Goal: Transaction & Acquisition: Purchase product/service

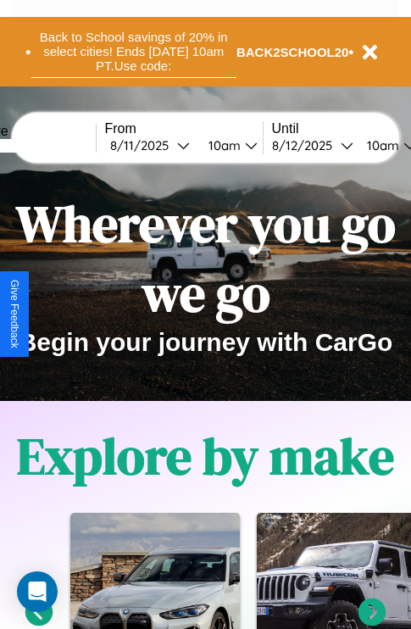
click at [133, 52] on button "Back to School savings of 20% in select cities! Ends [DATE] 10am PT. Use code:" at bounding box center [133, 51] width 205 height 53
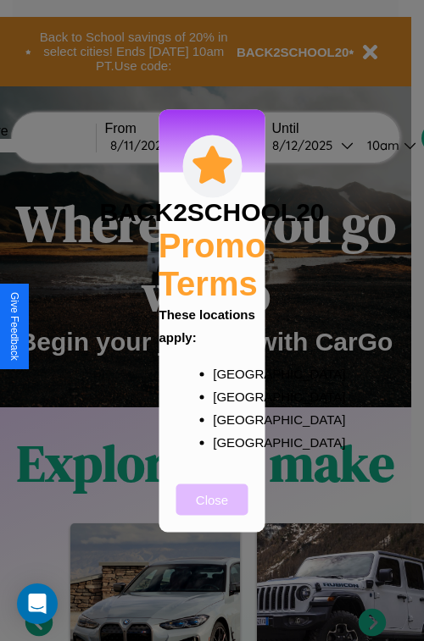
click at [212, 511] on button "Close" at bounding box center [212, 499] width 72 height 31
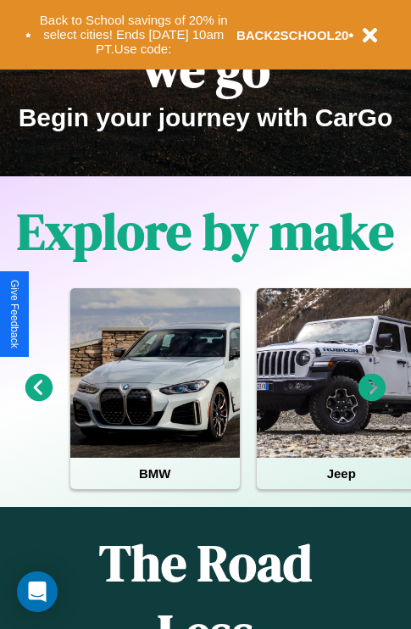
scroll to position [261, 0]
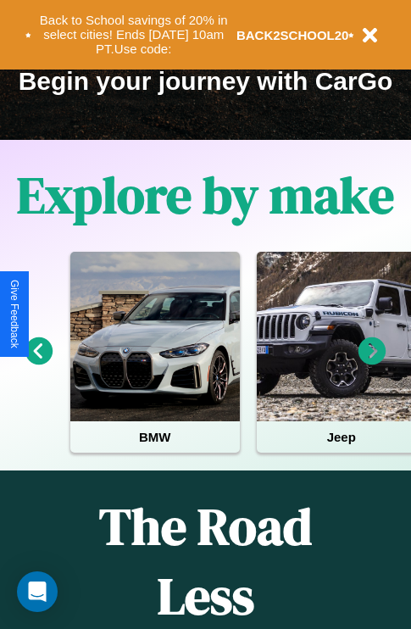
click at [372, 363] on icon at bounding box center [372, 351] width 28 height 28
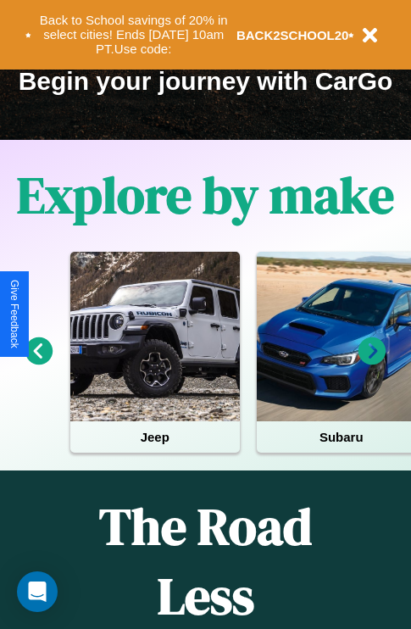
click at [372, 363] on icon at bounding box center [372, 351] width 28 height 28
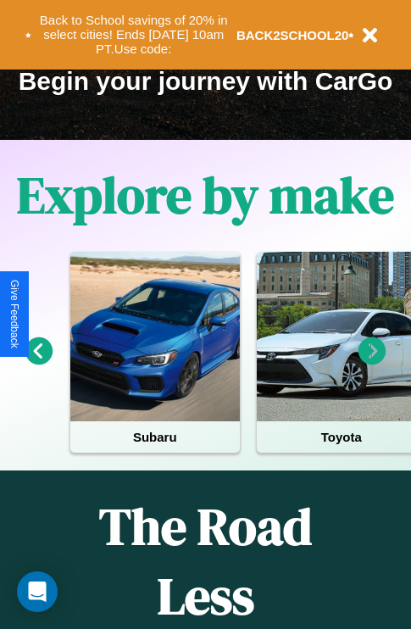
click at [38, 363] on icon at bounding box center [39, 351] width 28 height 28
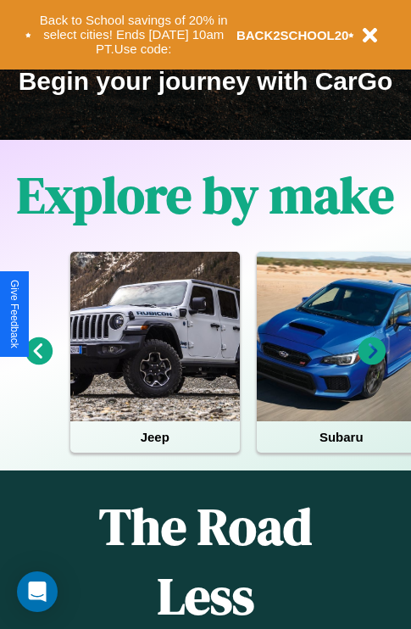
click at [38, 363] on icon at bounding box center [39, 351] width 28 height 28
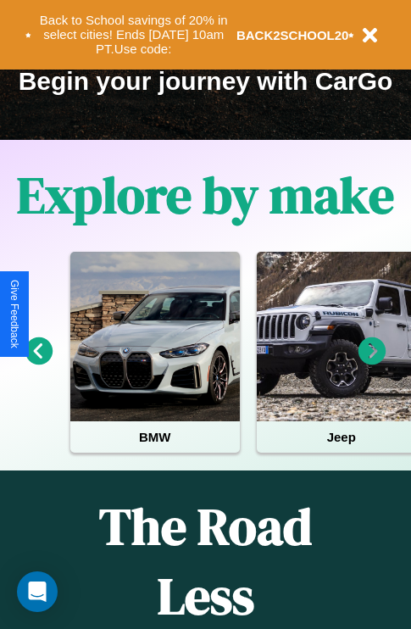
click at [38, 363] on icon at bounding box center [39, 351] width 28 height 28
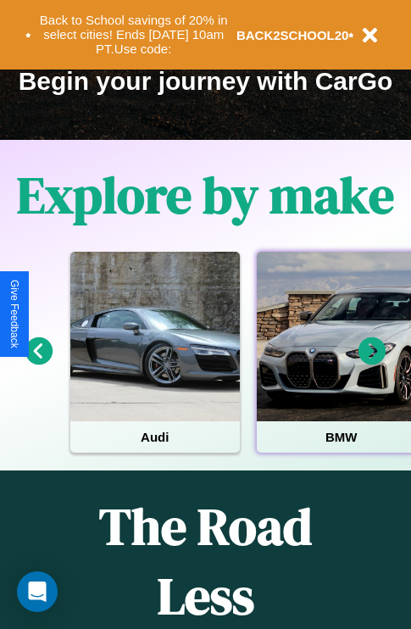
click at [340, 363] on div at bounding box center [341, 336] width 169 height 169
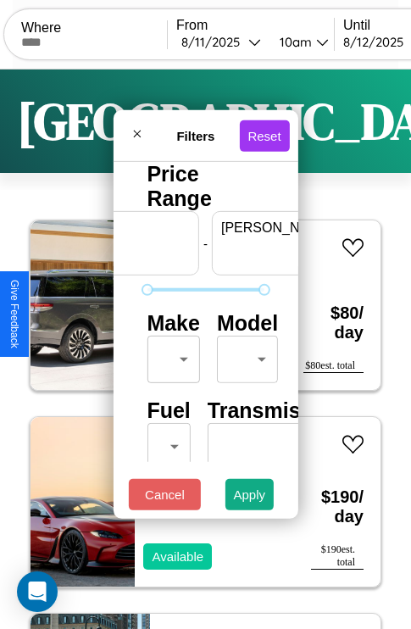
scroll to position [0, 105]
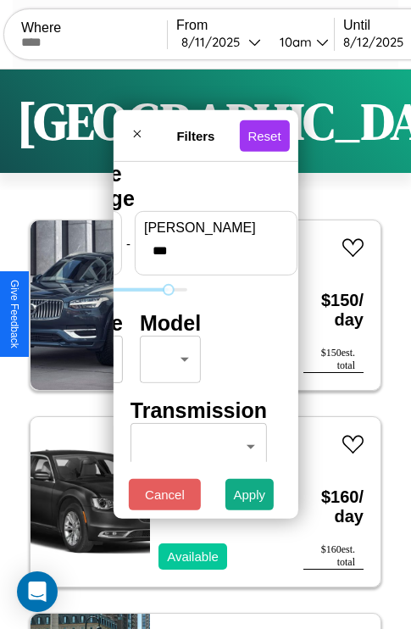
type input "***"
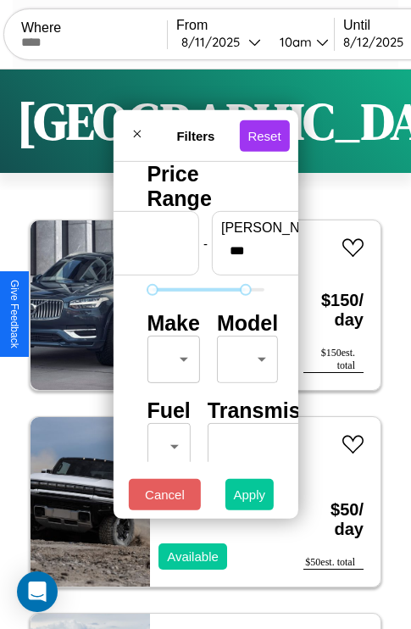
type input "**"
click at [250, 498] on button "Apply" at bounding box center [249, 494] width 49 height 31
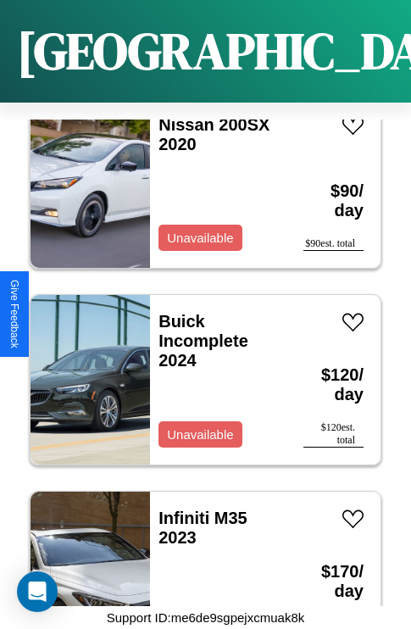
scroll to position [850, 0]
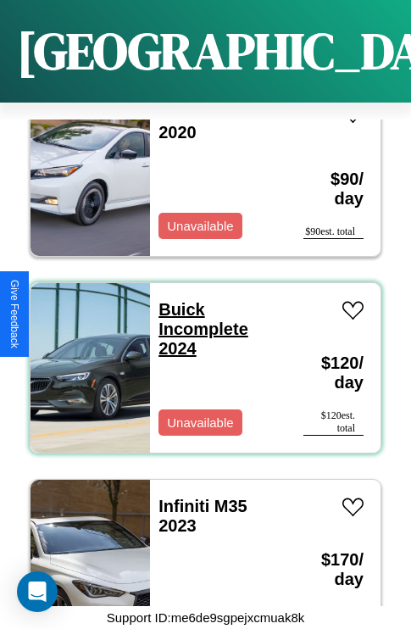
click at [176, 300] on link "Buick Incomplete 2024" at bounding box center [203, 329] width 90 height 58
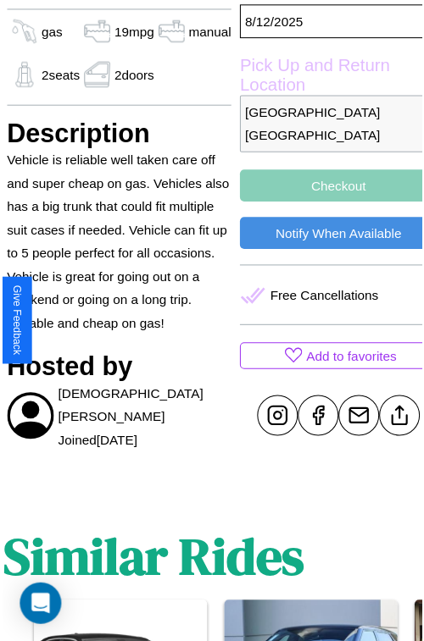
scroll to position [588, 58]
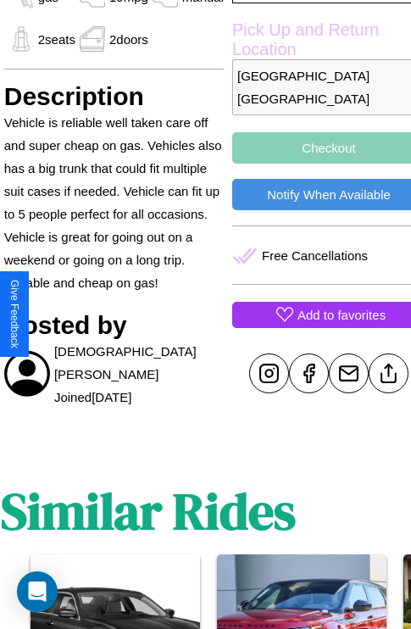
click at [314, 314] on p "Add to favorites" at bounding box center [341, 314] width 88 height 23
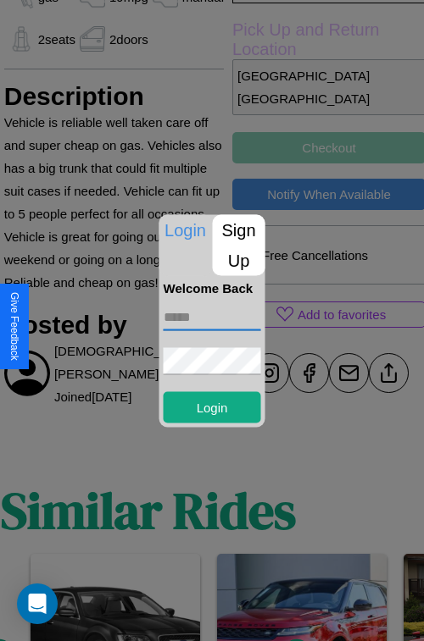
click at [212, 317] on input "text" at bounding box center [212, 316] width 97 height 27
type input "**********"
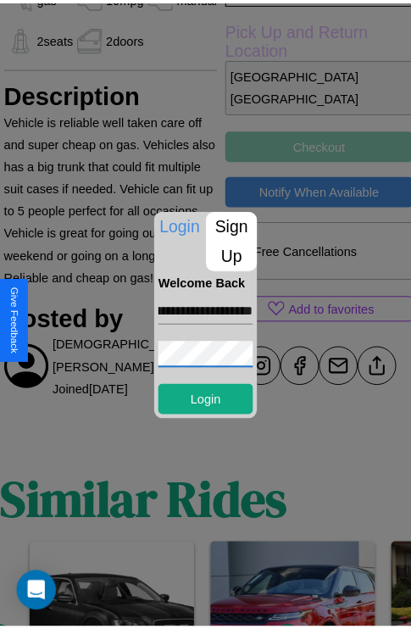
scroll to position [0, 0]
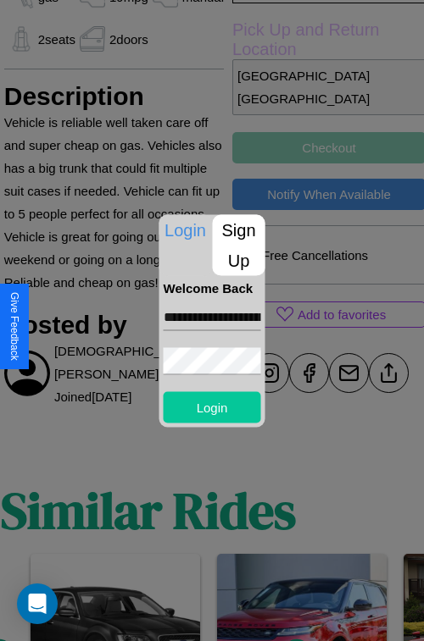
click at [212, 407] on button "Login" at bounding box center [212, 406] width 97 height 31
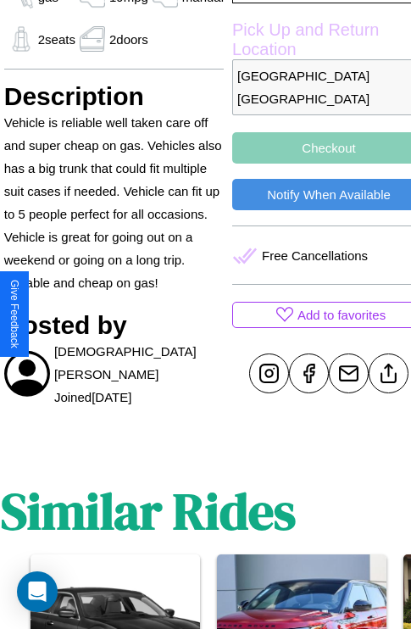
scroll to position [588, 58]
